Goal: Task Accomplishment & Management: Manage account settings

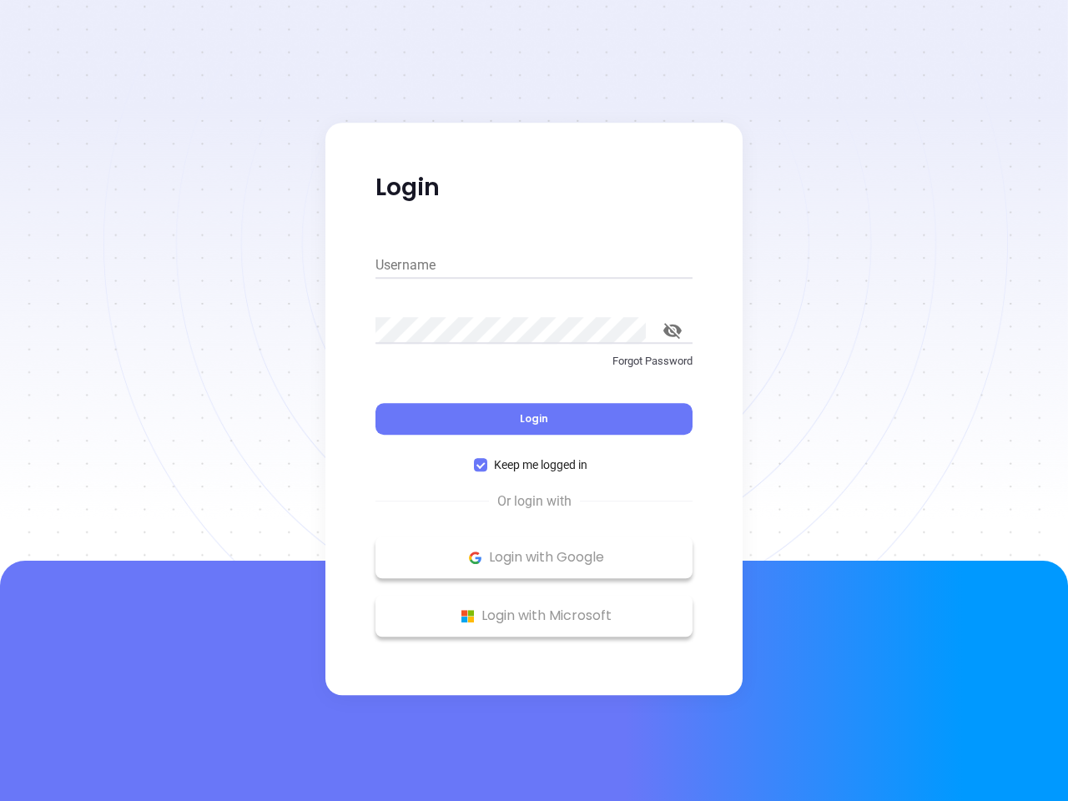
click at [534, 401] on div "Login" at bounding box center [534, 409] width 317 height 52
click at [534, 265] on input "Username" at bounding box center [534, 265] width 317 height 27
click at [673, 331] on icon "toggle password visibility" at bounding box center [673, 331] width 18 height 16
click at [534, 419] on span "Login" at bounding box center [534, 418] width 28 height 14
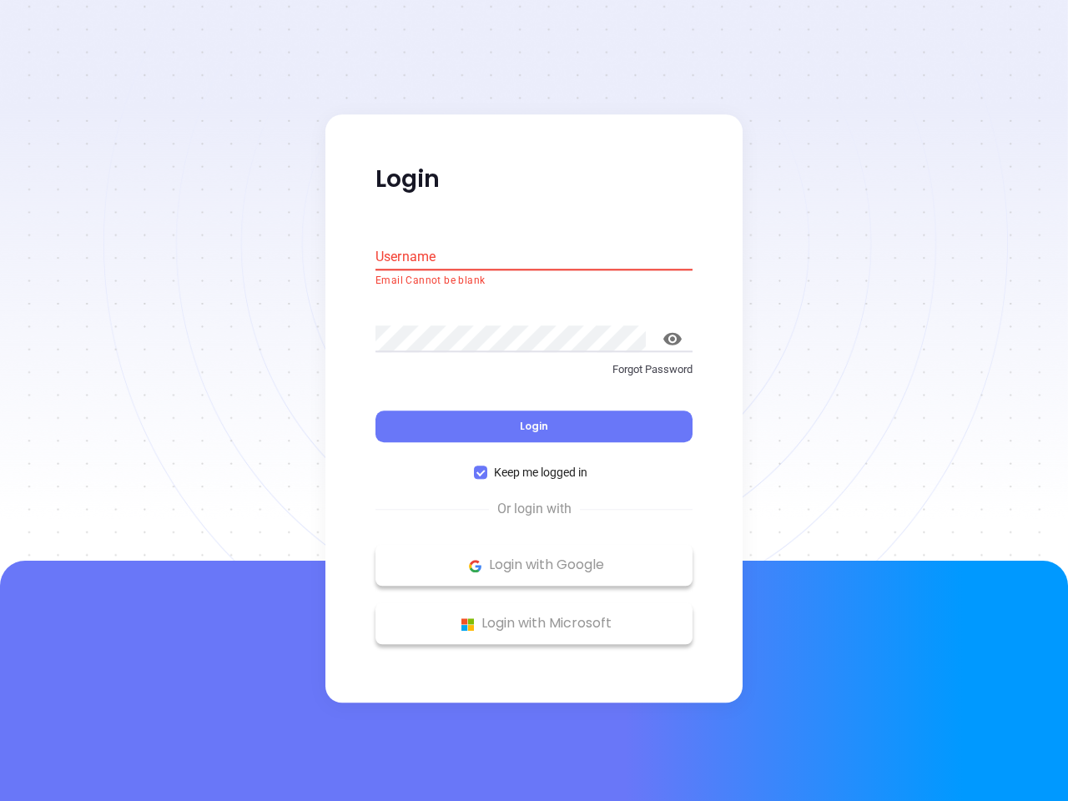
click at [534, 465] on span "Keep me logged in" at bounding box center [540, 473] width 107 height 18
click at [487, 467] on input "Keep me logged in" at bounding box center [480, 473] width 13 height 13
checkbox input "false"
click at [534, 558] on p "Login with Google" at bounding box center [534, 565] width 300 height 25
click at [534, 616] on p "Login with Microsoft" at bounding box center [534, 624] width 300 height 25
